Goal: Information Seeking & Learning: Learn about a topic

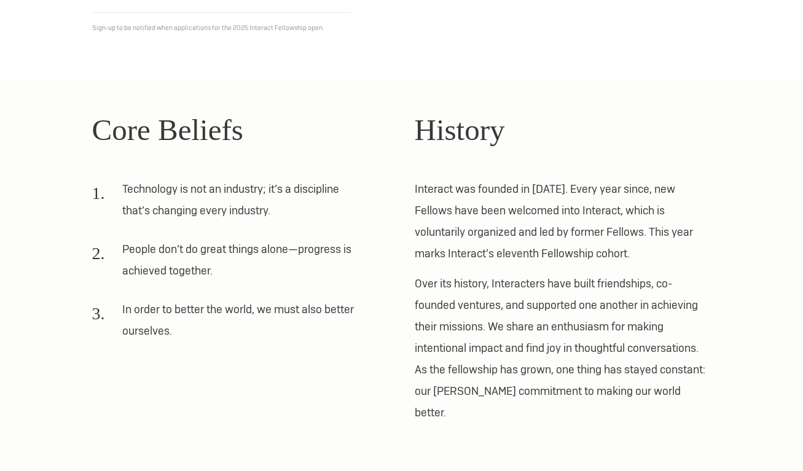
scroll to position [298, 0]
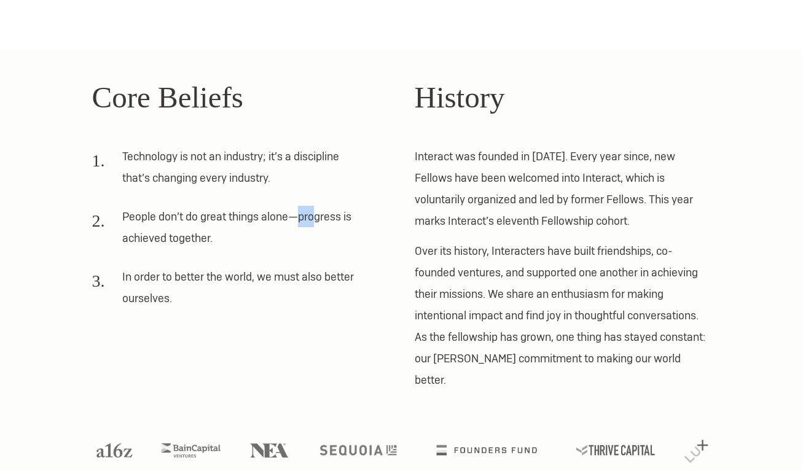
drag, startPoint x: 299, startPoint y: 216, endPoint x: 324, endPoint y: 216, distance: 25.2
click at [324, 216] on li "People don’t do great things alone—progress is achieved together." at bounding box center [227, 232] width 271 height 52
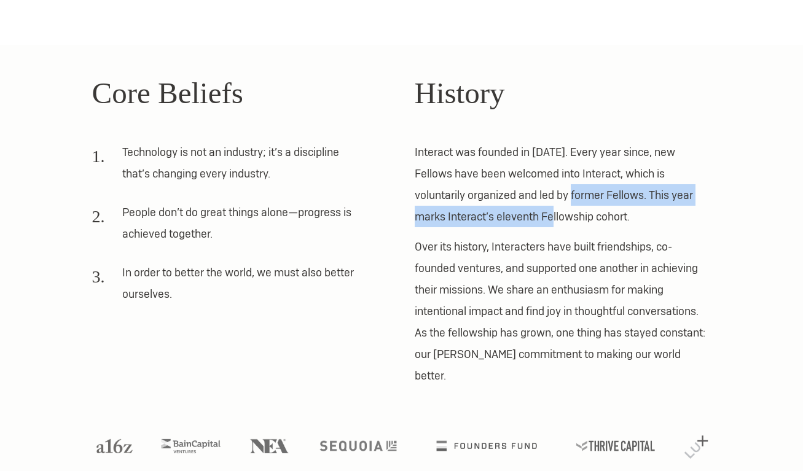
drag, startPoint x: 527, startPoint y: 195, endPoint x: 527, endPoint y: 212, distance: 16.6
click at [527, 212] on p "Interact was founded in [DATE]. Every year since, new Fellows have been welcome…" at bounding box center [563, 184] width 297 height 86
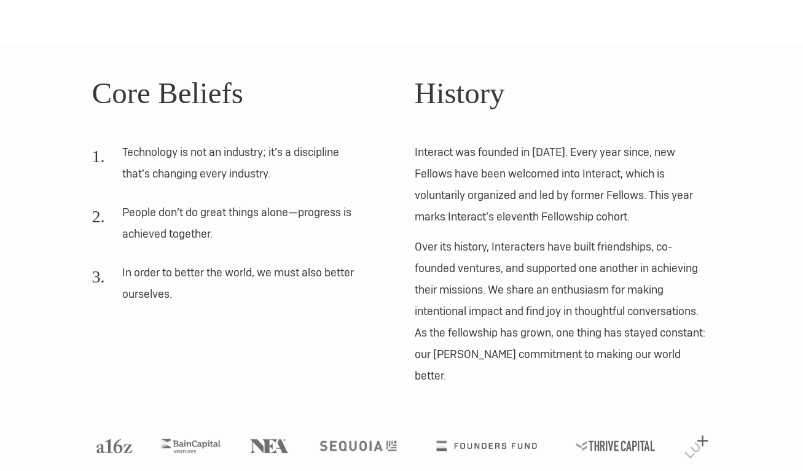
click at [560, 217] on p "Interact was founded in [DATE]. Every year since, new Fellows have been welcome…" at bounding box center [563, 184] width 297 height 86
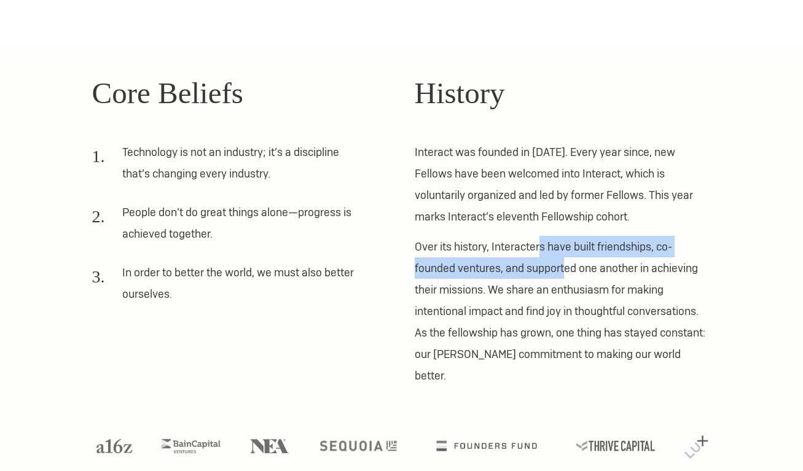
drag, startPoint x: 542, startPoint y: 246, endPoint x: 566, endPoint y: 267, distance: 31.8
click at [566, 267] on p "Over its history, Interacters have built friendships, co-founded ventures, and …" at bounding box center [563, 311] width 297 height 151
click at [581, 268] on p "Over its history, Interacters have built friendships, co-founded ventures, and …" at bounding box center [563, 311] width 297 height 151
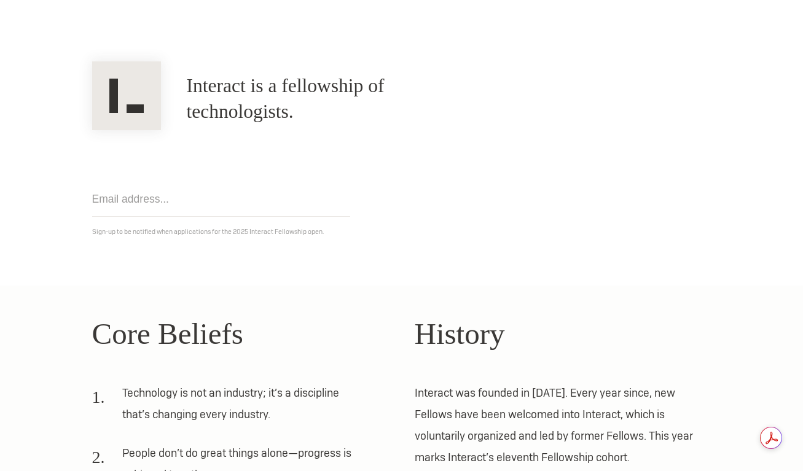
scroll to position [0, 0]
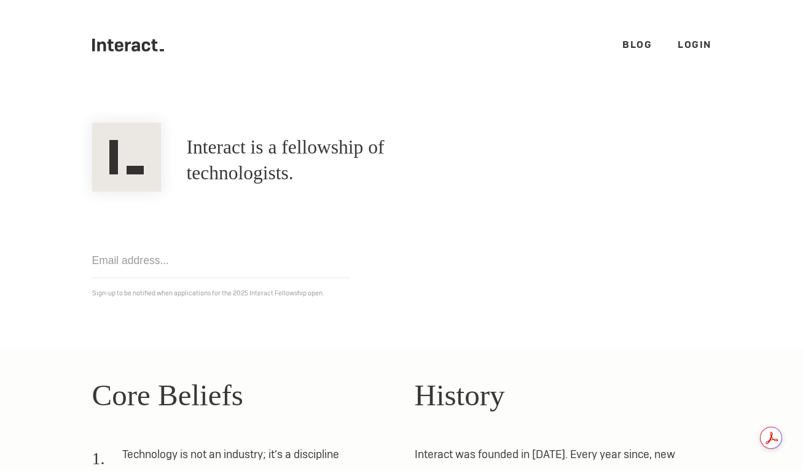
click at [360, 159] on h1 "Interact is a fellowship of technologists." at bounding box center [332, 161] width 291 height 52
click at [132, 46] on icon ".cls-1{fill:#33312f;} interact-brand-logotype-black" at bounding box center [128, 45] width 73 height 13
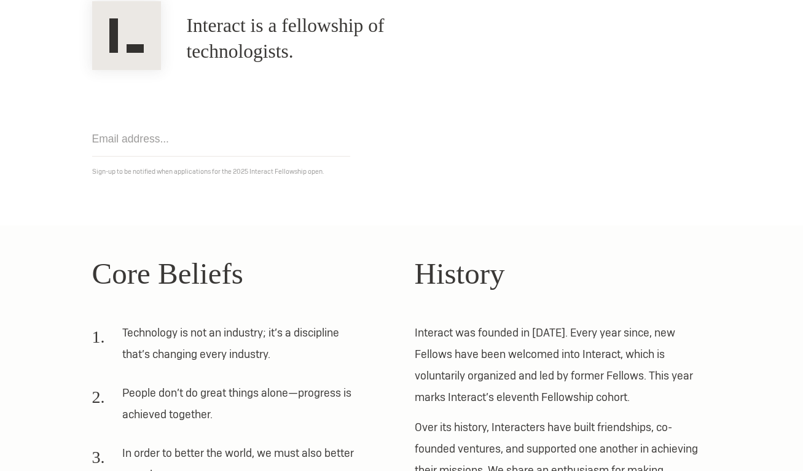
scroll to position [302, 0]
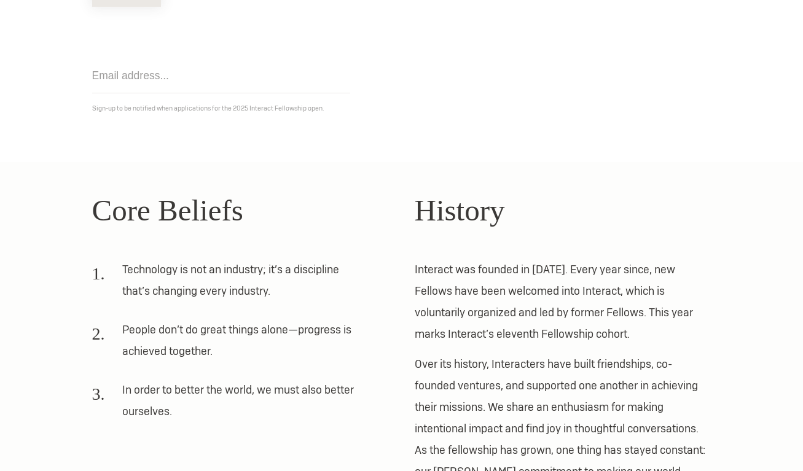
scroll to position [208, 0]
